Goal: Task Accomplishment & Management: Use online tool/utility

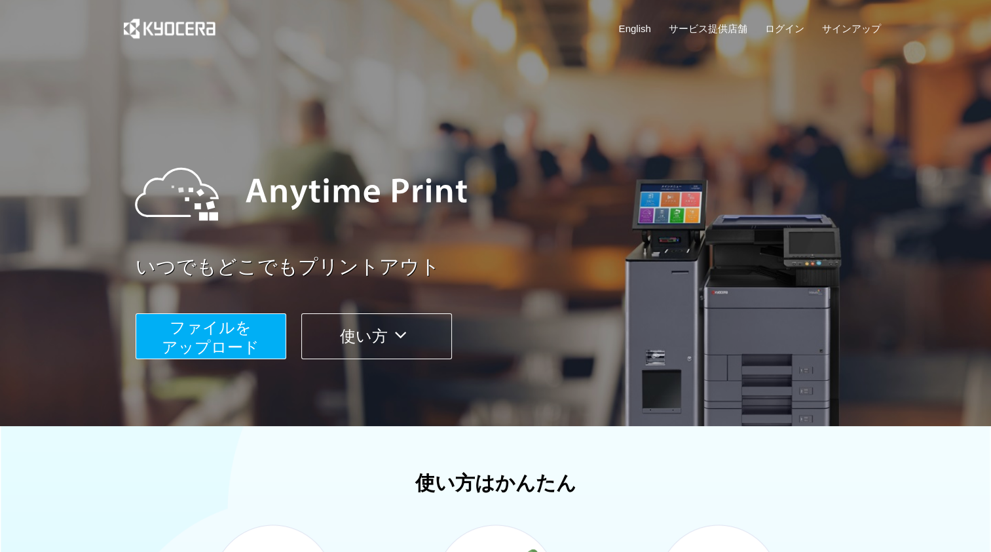
click at [254, 326] on button "ファイルを ​​アップロード" at bounding box center [211, 336] width 151 height 46
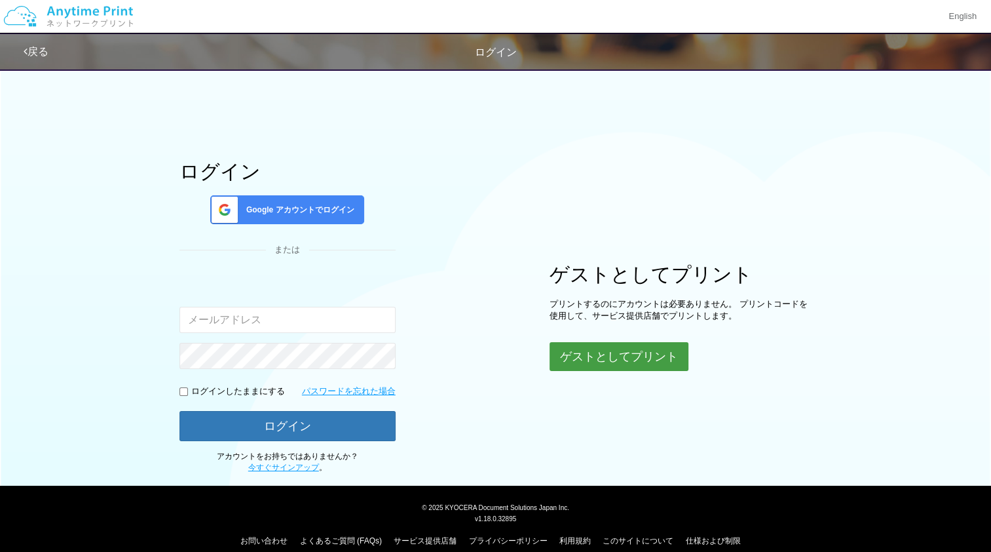
click at [646, 356] on button "ゲストとしてプリント" at bounding box center [619, 356] width 139 height 29
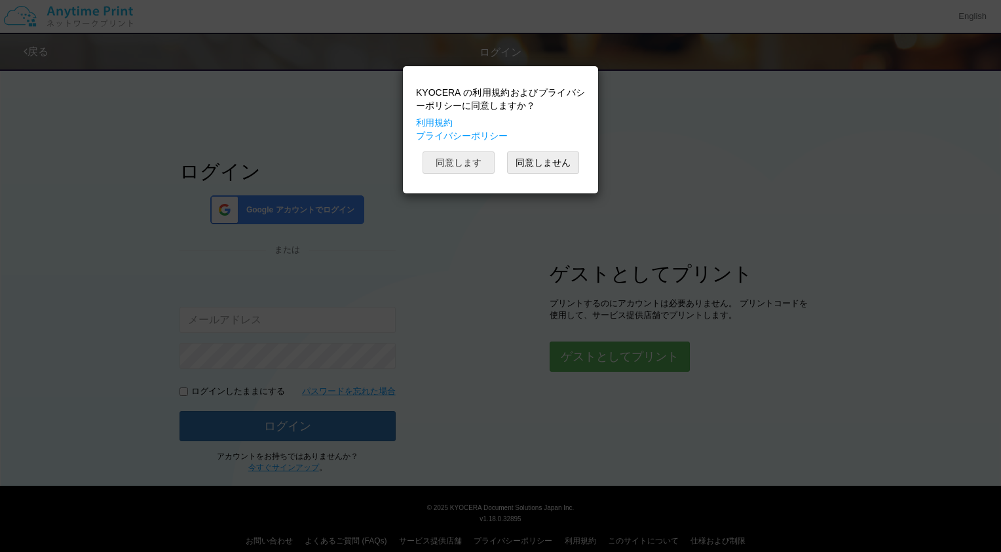
click at [467, 157] on button "同意します" at bounding box center [459, 162] width 72 height 22
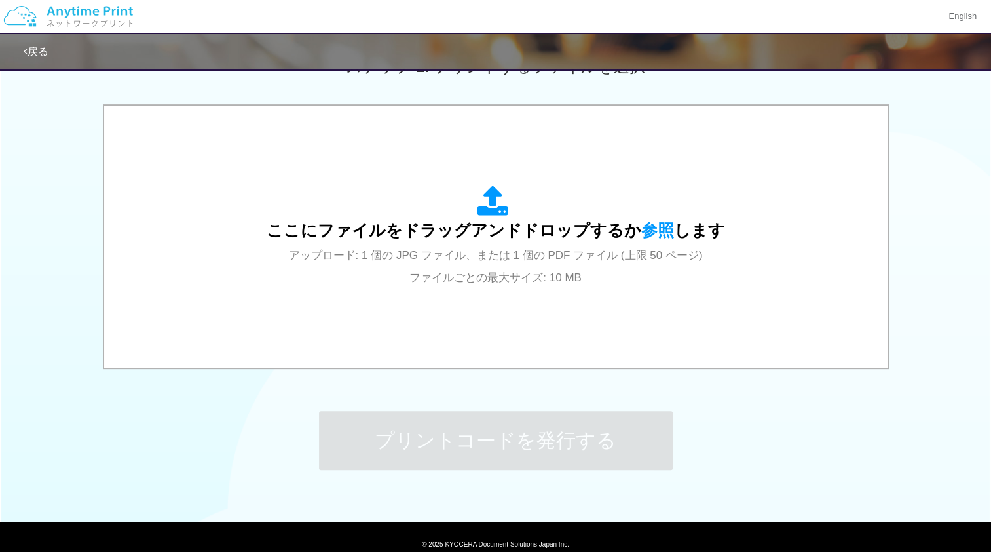
scroll to position [401, 0]
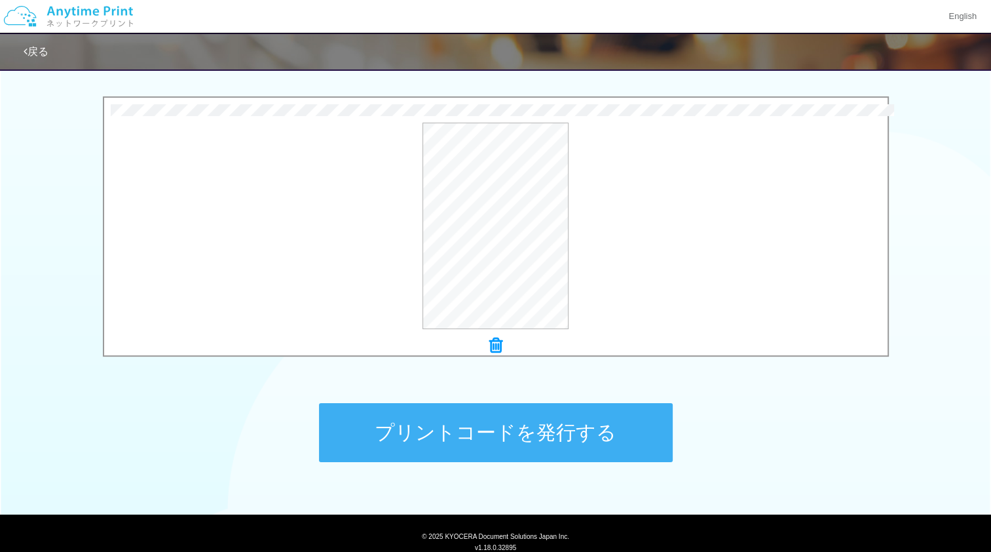
click at [471, 441] on button "プリントコードを発行する" at bounding box center [496, 432] width 354 height 59
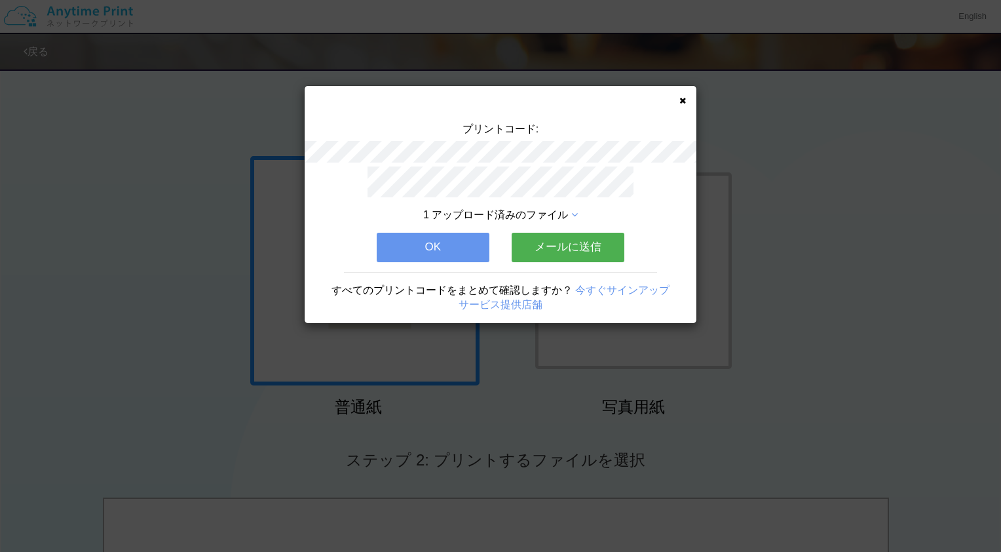
click at [682, 102] on icon at bounding box center [682, 100] width 7 height 9
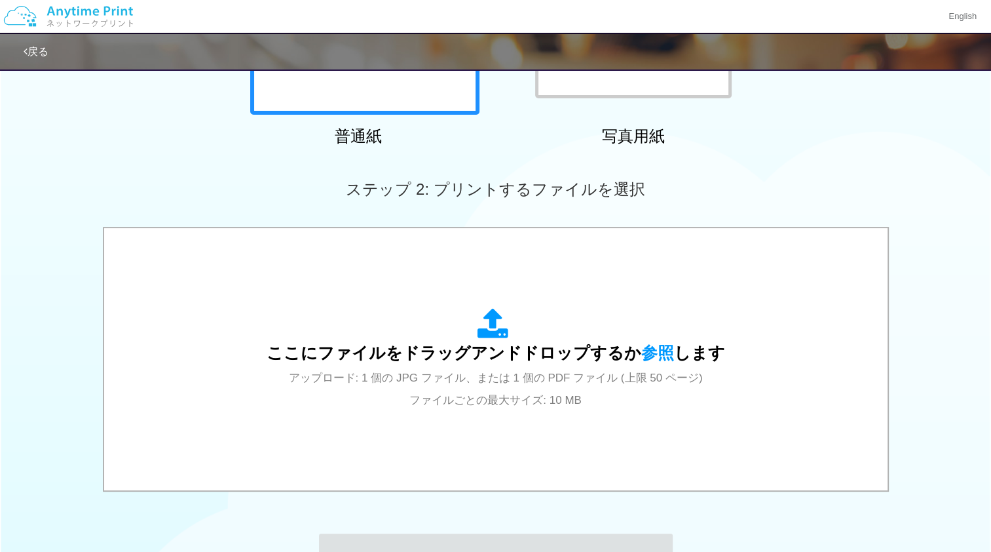
scroll to position [444, 0]
